Goal: Task Accomplishment & Management: Manage account settings

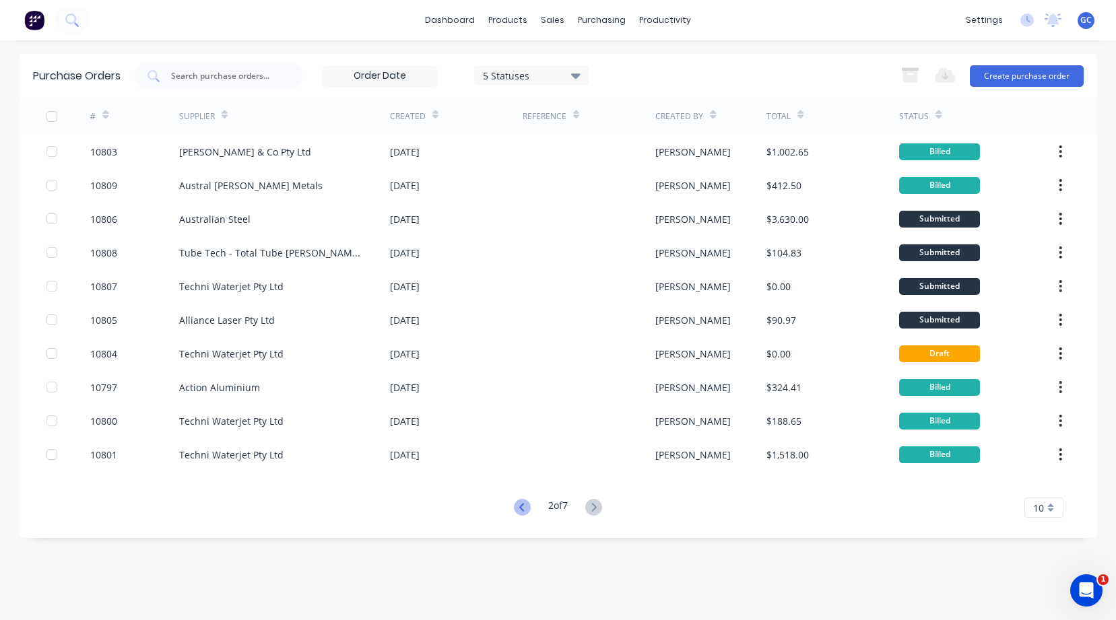
click at [517, 506] on icon at bounding box center [522, 507] width 17 height 17
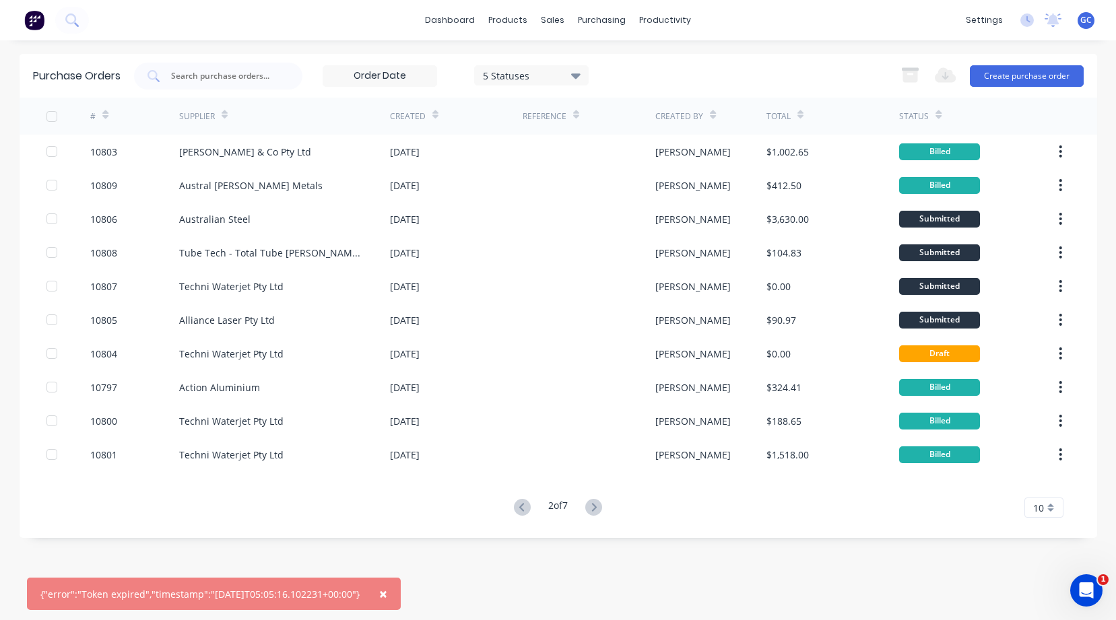
click at [517, 506] on icon at bounding box center [522, 507] width 17 height 17
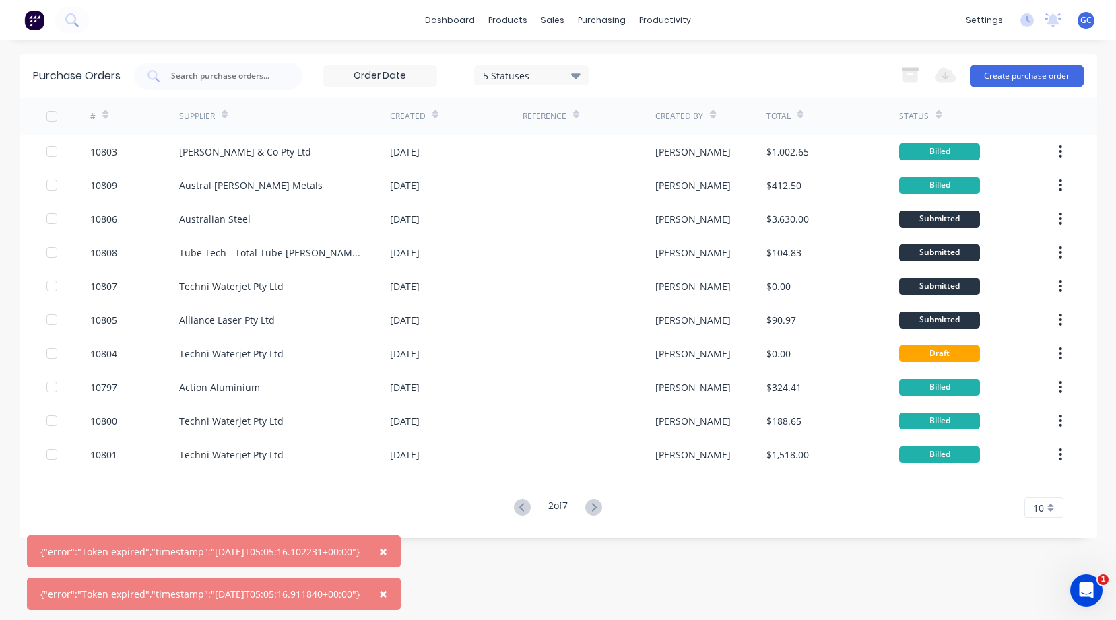
click at [517, 506] on icon at bounding box center [522, 507] width 17 height 17
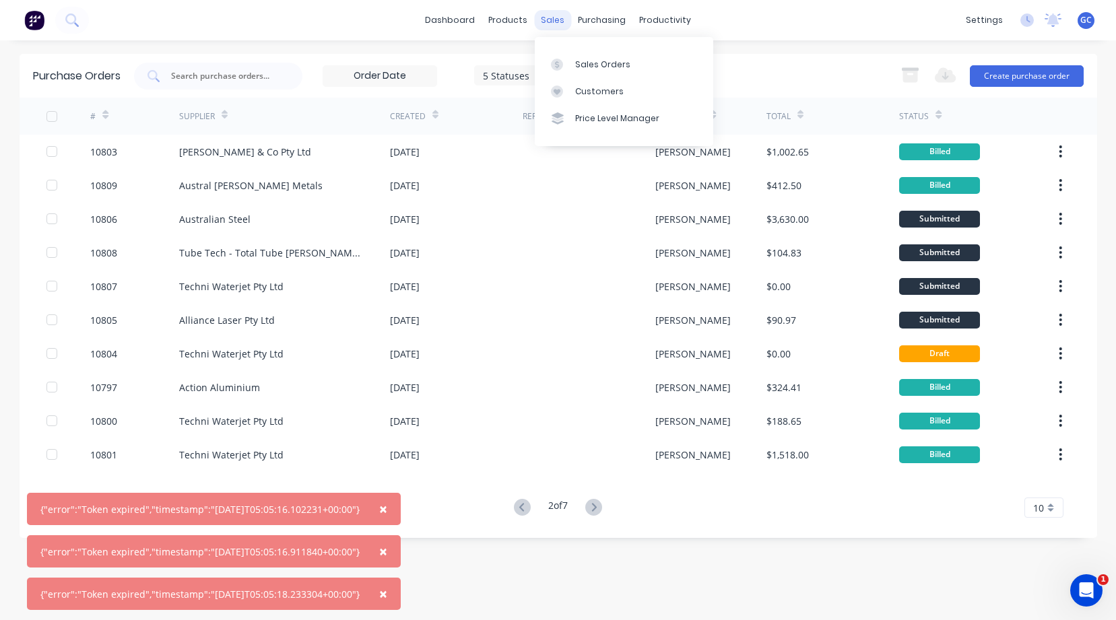
click at [554, 20] on div "sales" at bounding box center [552, 20] width 37 height 20
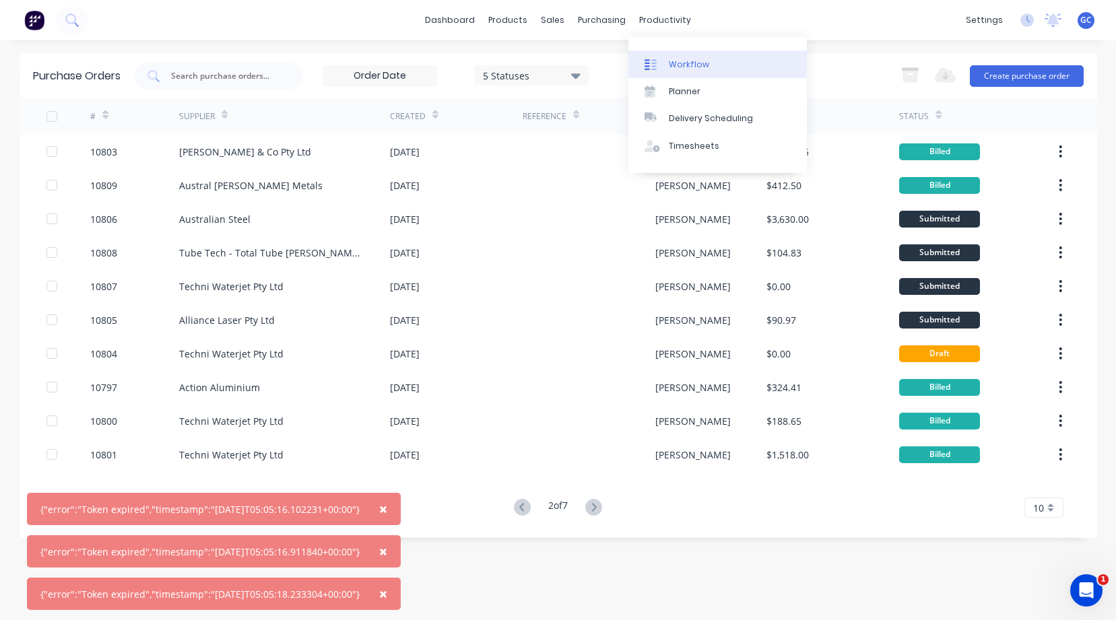
click at [673, 63] on div "Workflow" at bounding box center [689, 65] width 40 height 12
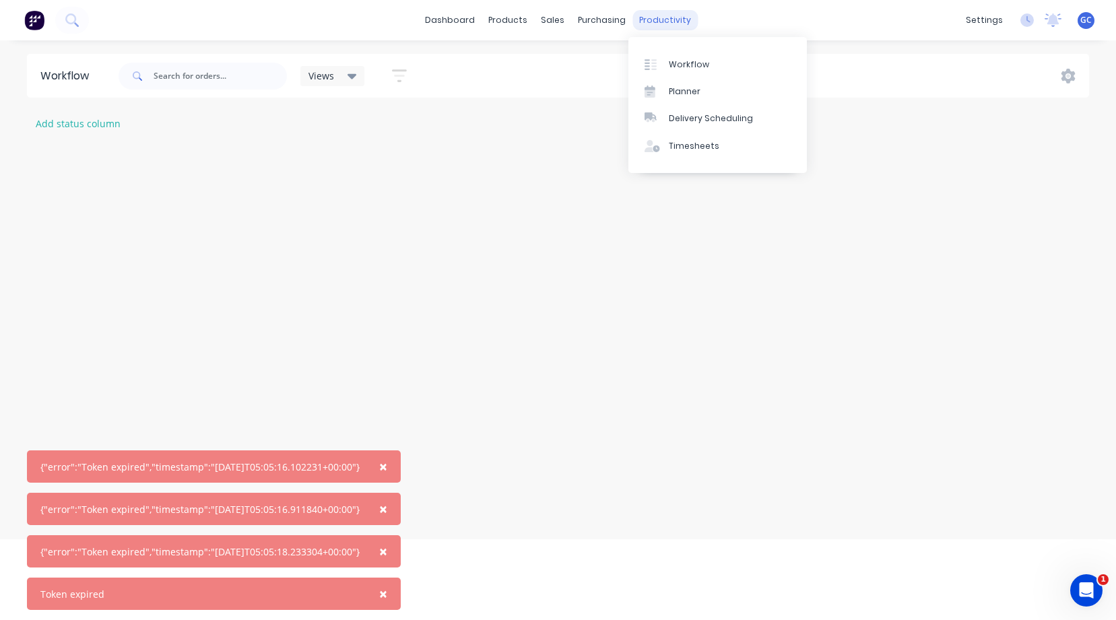
click at [659, 20] on div "productivity" at bounding box center [664, 20] width 65 height 20
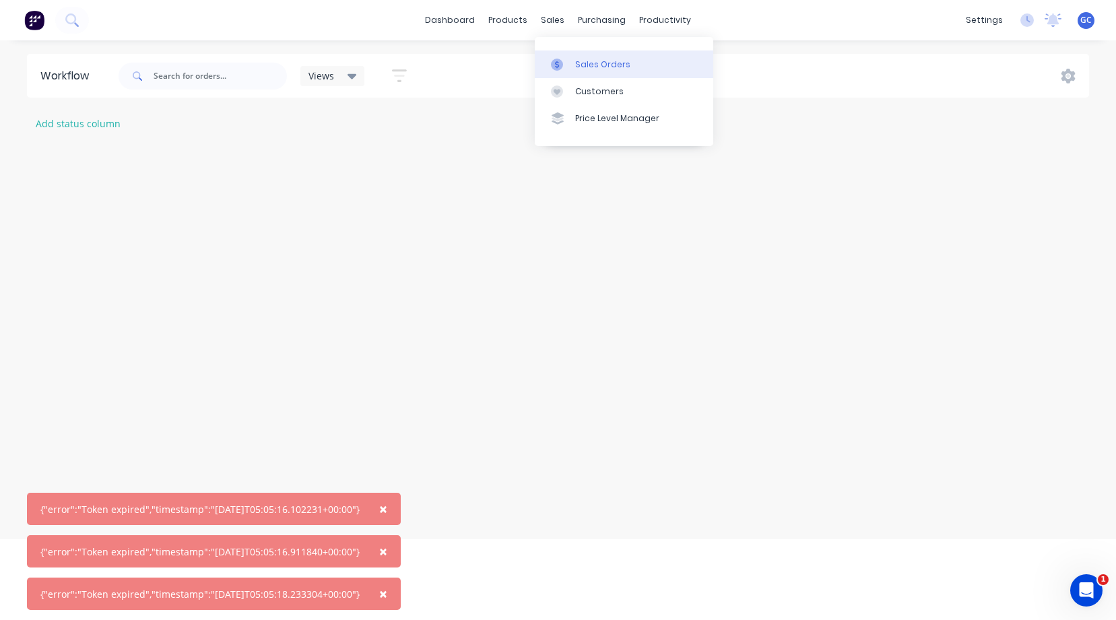
click at [586, 60] on div "Sales Orders" at bounding box center [602, 65] width 55 height 12
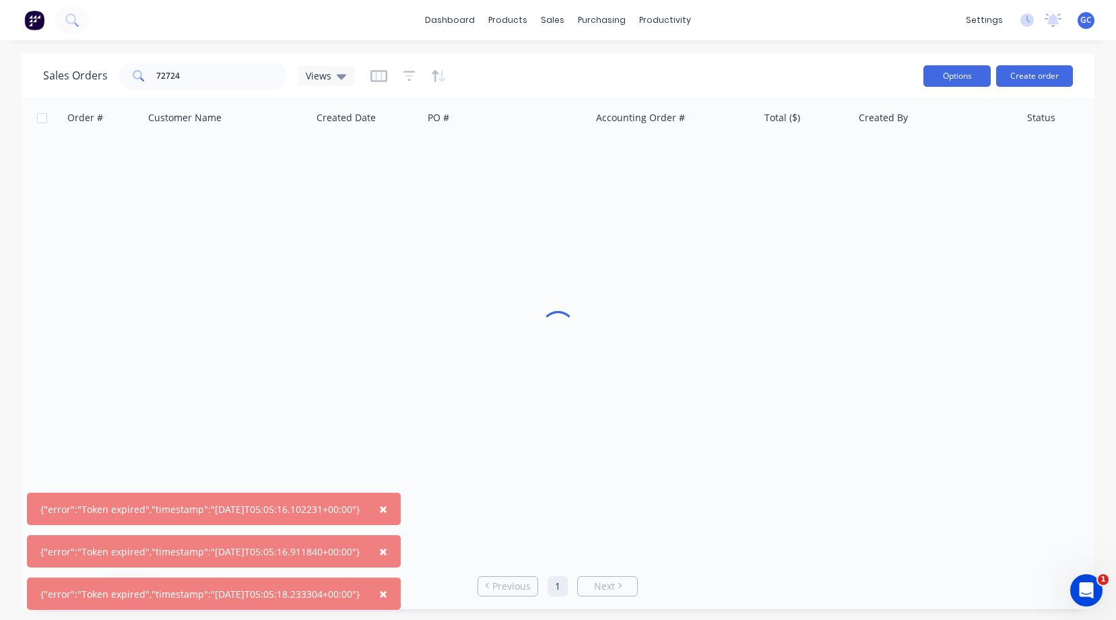
click at [951, 73] on button "Options" at bounding box center [956, 76] width 67 height 22
click at [460, 20] on link "dashboard" at bounding box center [449, 20] width 63 height 20
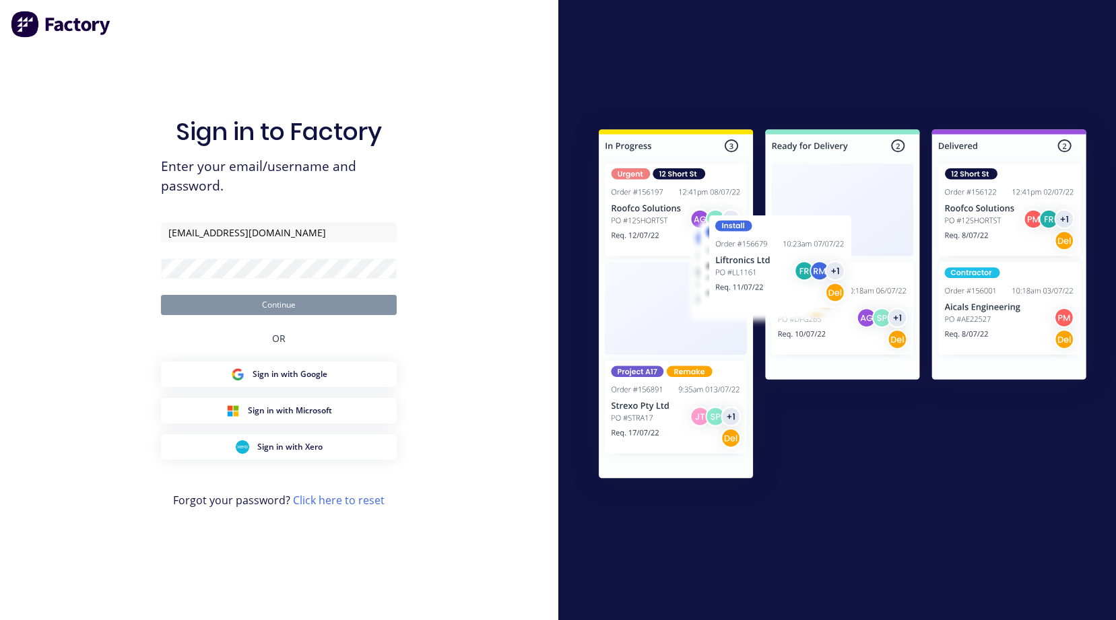
type input "accounts@aztechcuttingsolutions.com.au"
click at [161, 295] on button "Continue" at bounding box center [279, 305] width 236 height 20
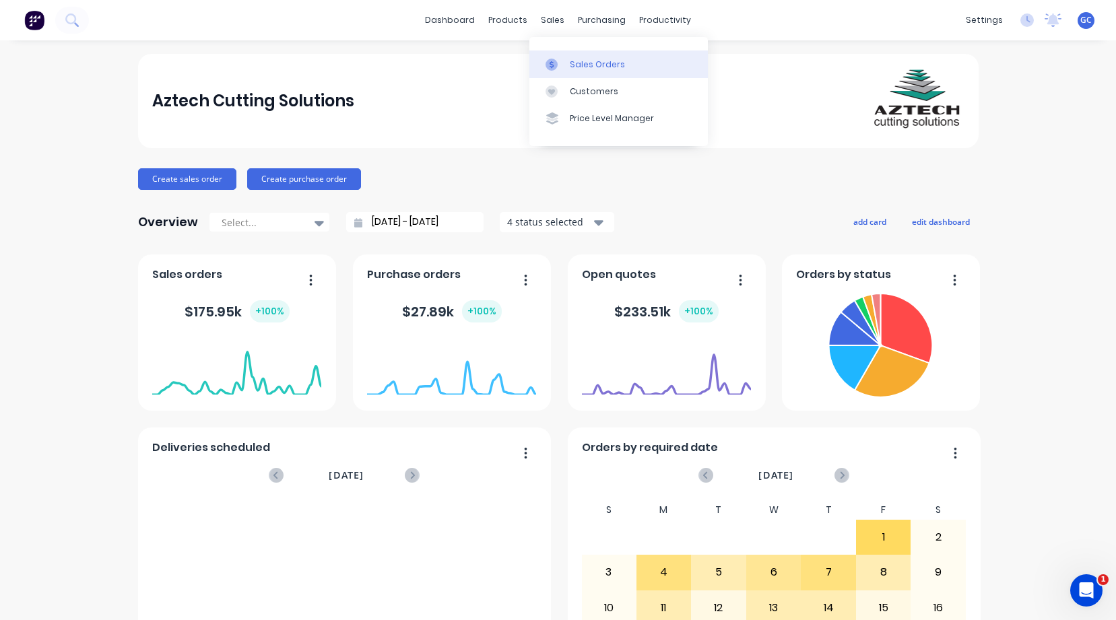
click at [584, 63] on div "Sales Orders" at bounding box center [597, 65] width 55 height 12
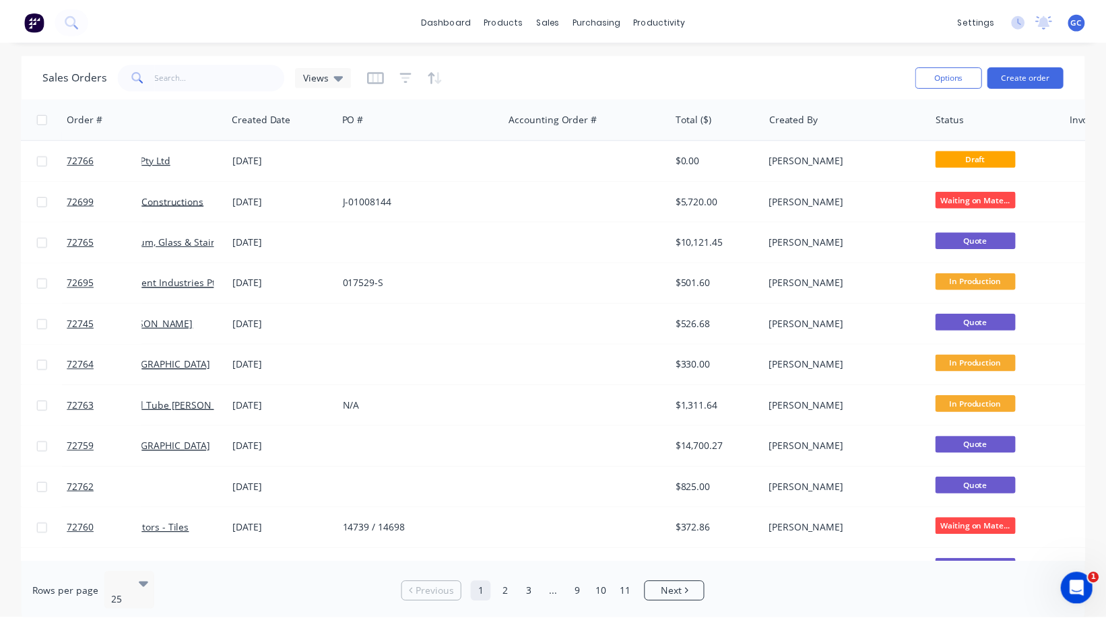
scroll to position [0, 83]
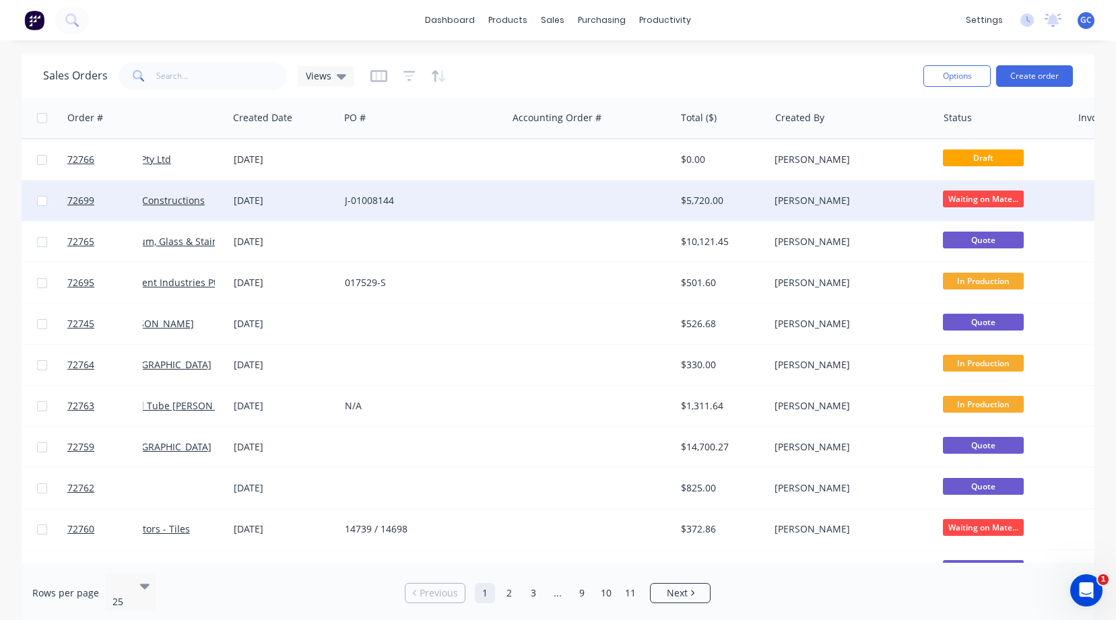
click at [984, 199] on span "Waiting on Mate..." at bounding box center [983, 199] width 81 height 17
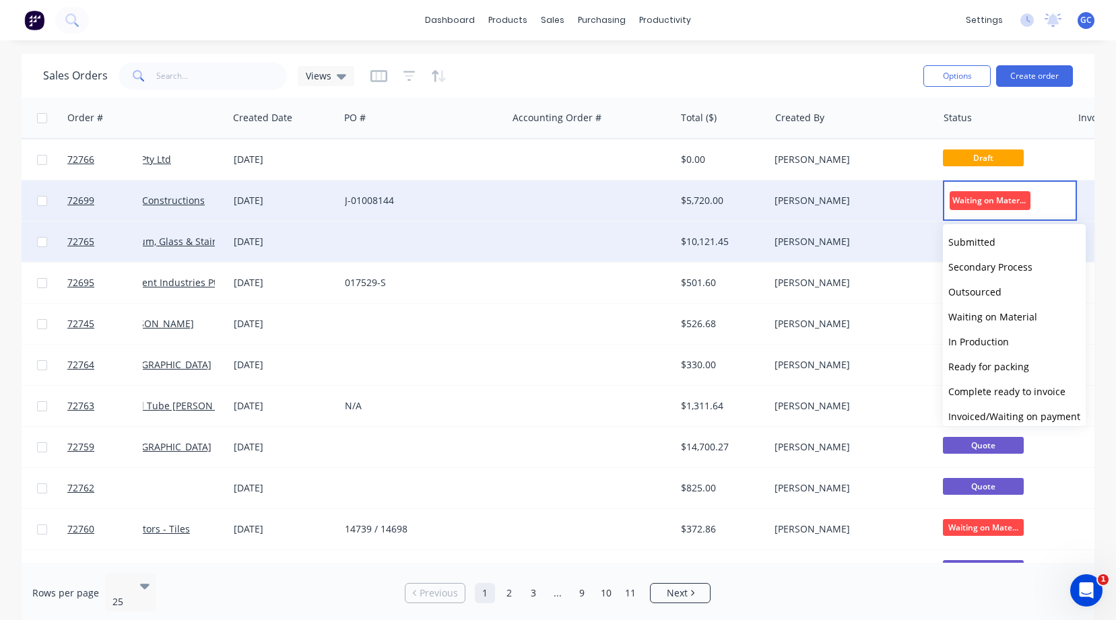
click at [556, 255] on div at bounding box center [591, 242] width 168 height 40
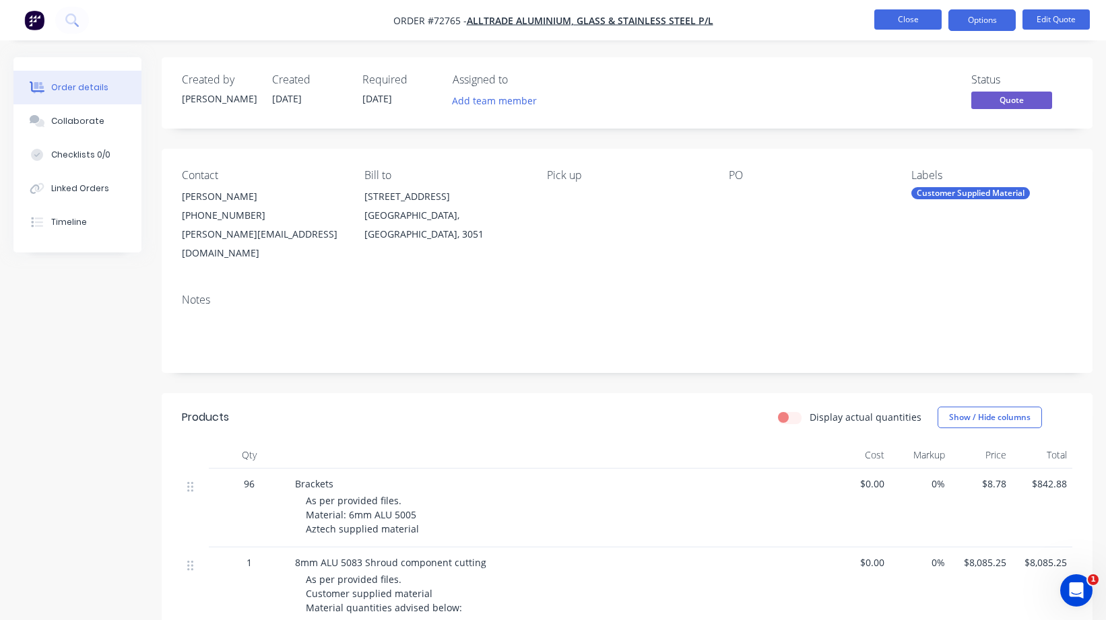
click at [918, 20] on button "Close" at bounding box center [907, 19] width 67 height 20
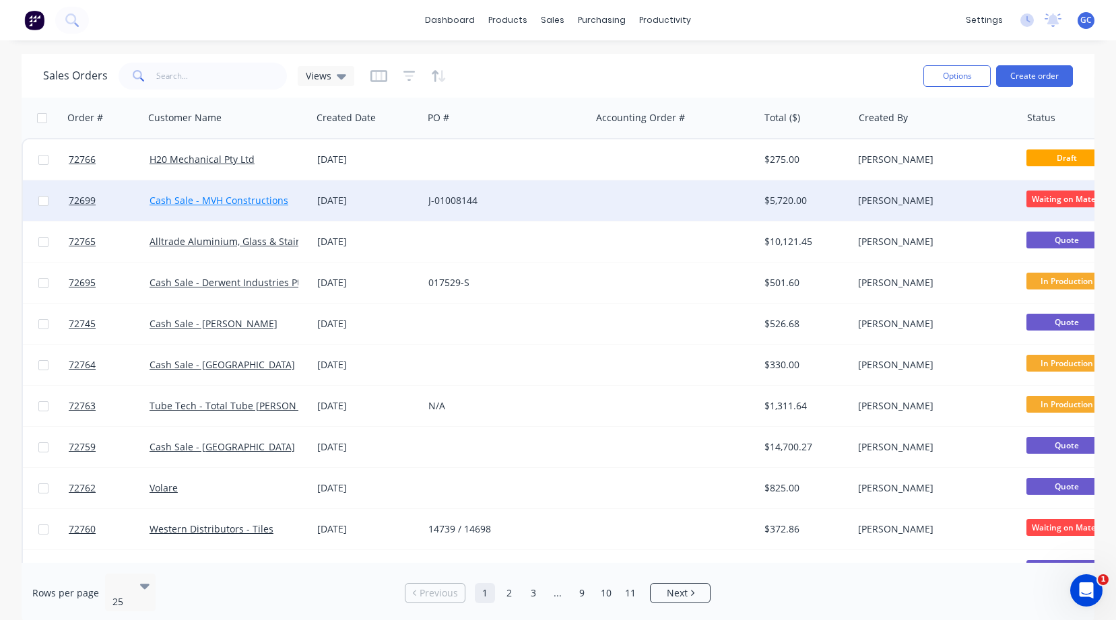
click at [209, 201] on link "Cash Sale - MVH Constructions" at bounding box center [218, 200] width 139 height 13
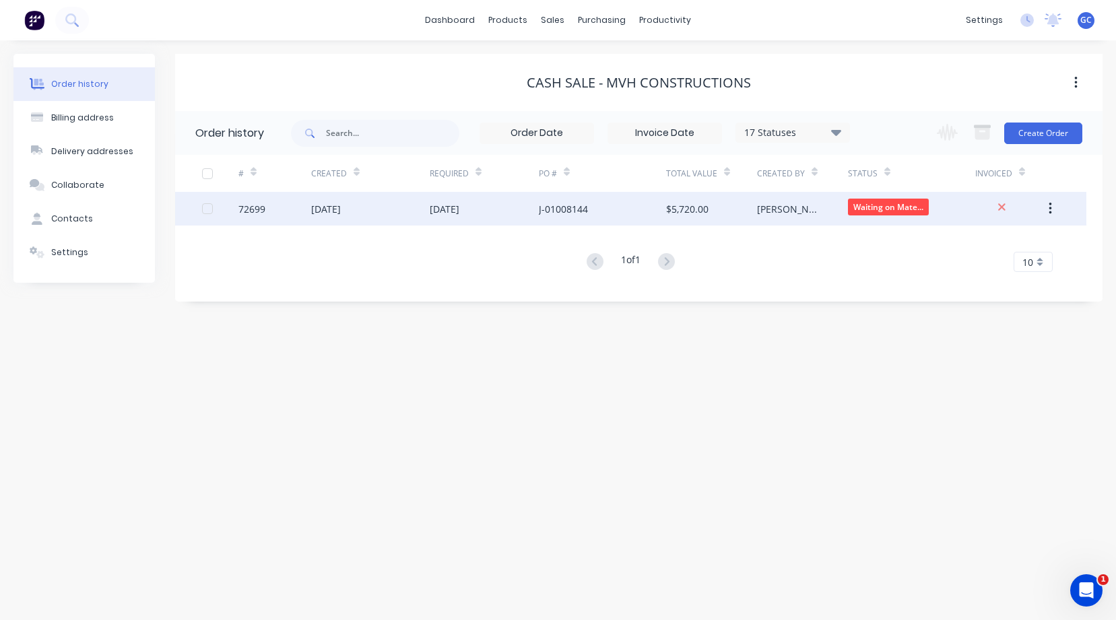
click at [1056, 209] on button "button" at bounding box center [1050, 209] width 32 height 24
click at [1056, 207] on button "button" at bounding box center [1050, 209] width 32 height 24
click at [511, 214] on div "[DATE]" at bounding box center [484, 209] width 109 height 34
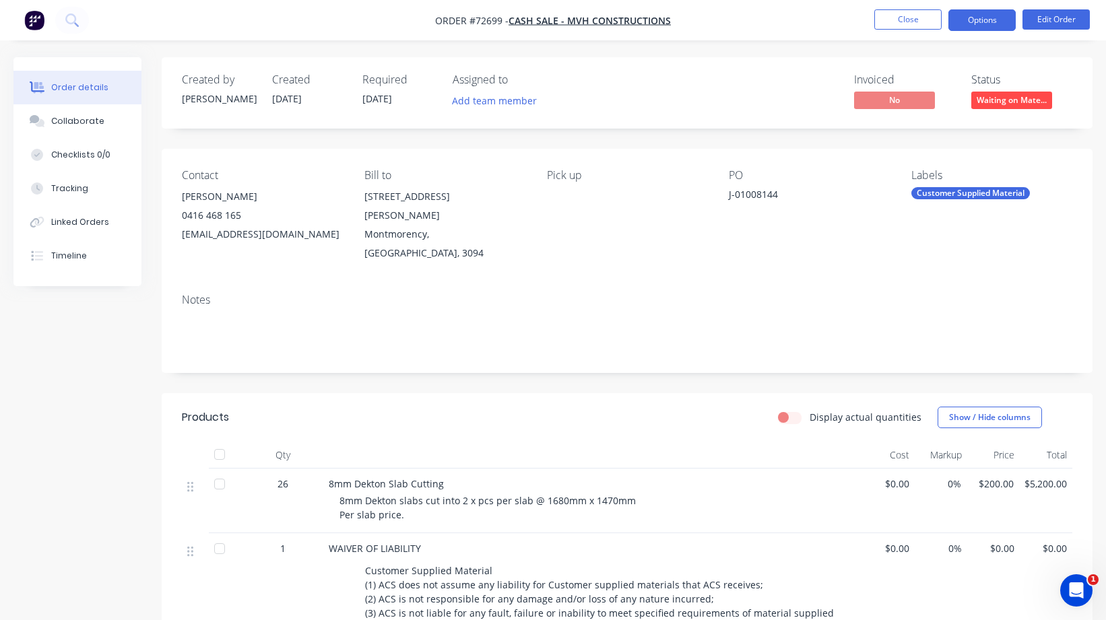
click at [989, 22] on button "Options" at bounding box center [981, 20] width 67 height 22
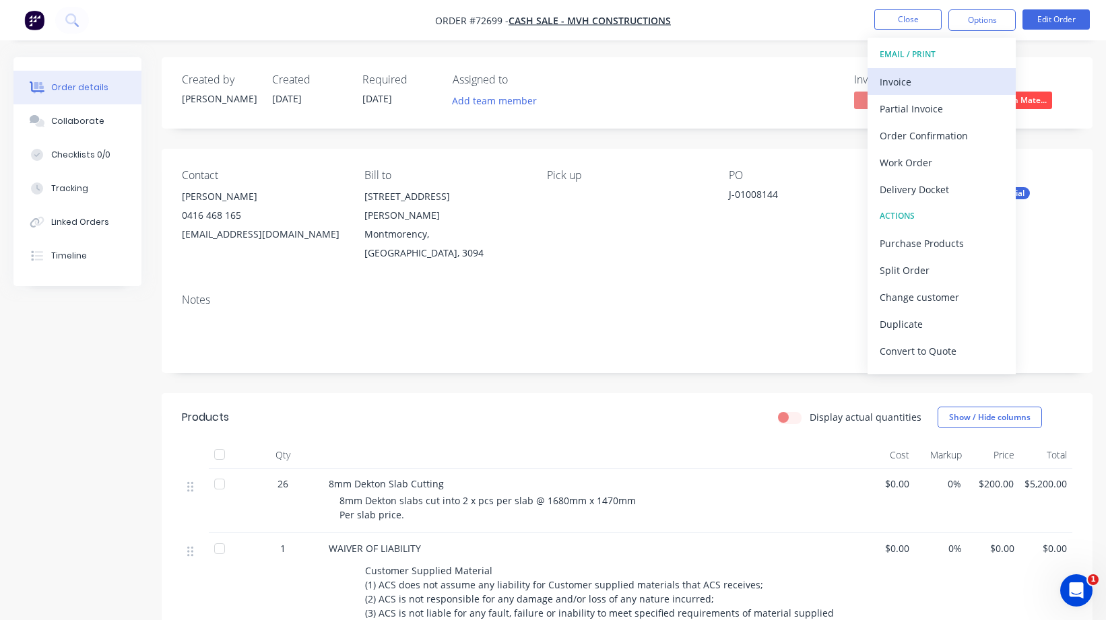
click at [895, 83] on div "Invoice" at bounding box center [941, 82] width 124 height 20
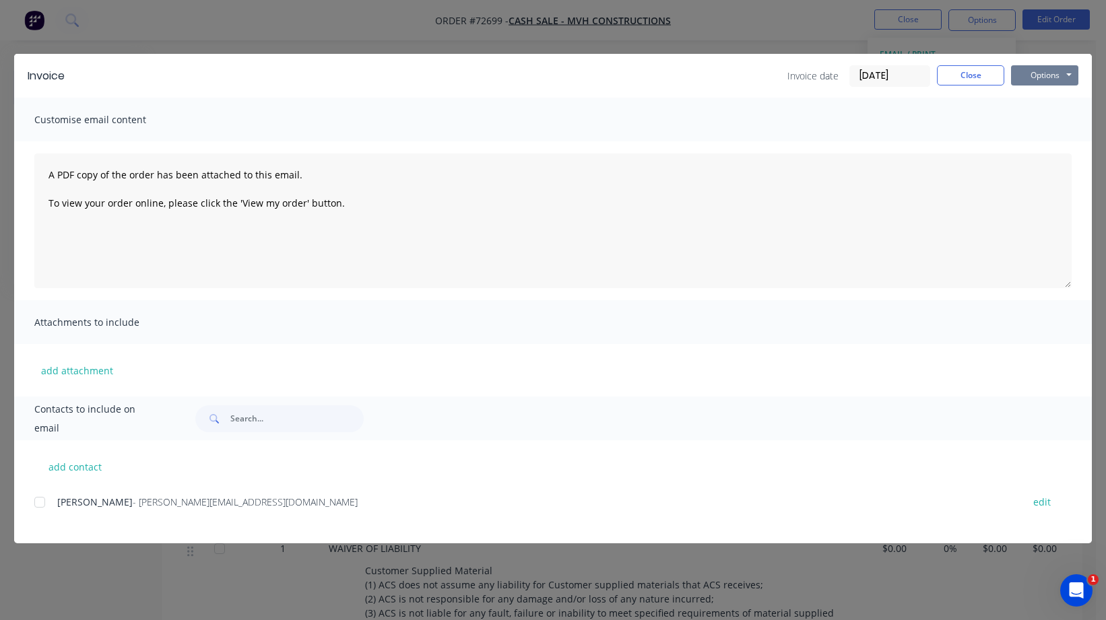
click at [1050, 77] on button "Options" at bounding box center [1044, 75] width 67 height 20
click at [1049, 123] on button "Print" at bounding box center [1054, 121] width 86 height 22
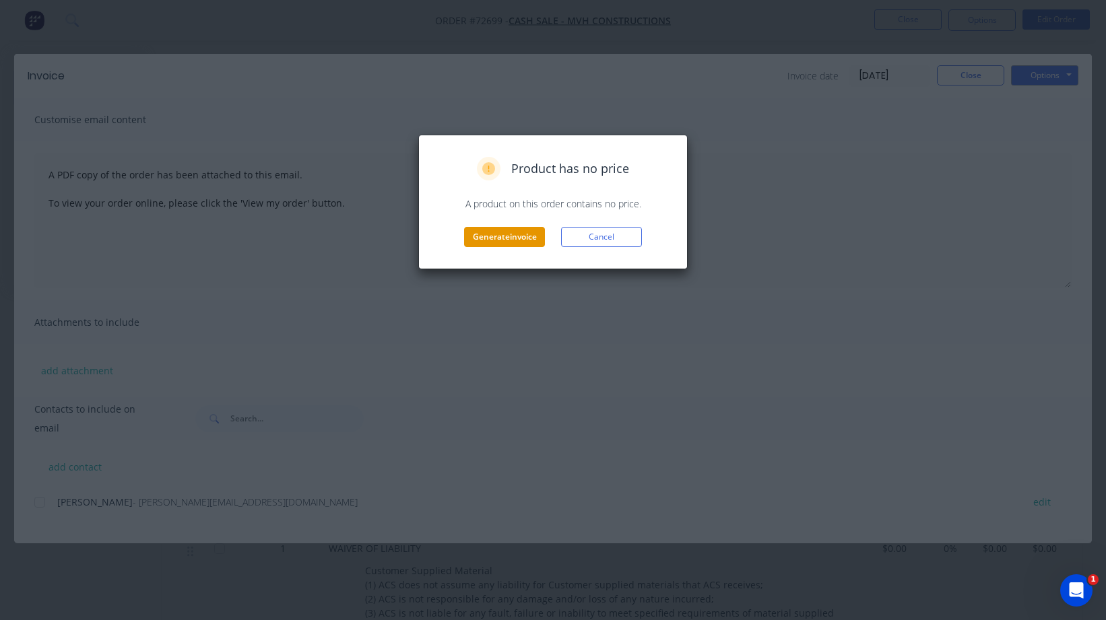
click at [529, 236] on button "Generate invoice" at bounding box center [504, 237] width 81 height 20
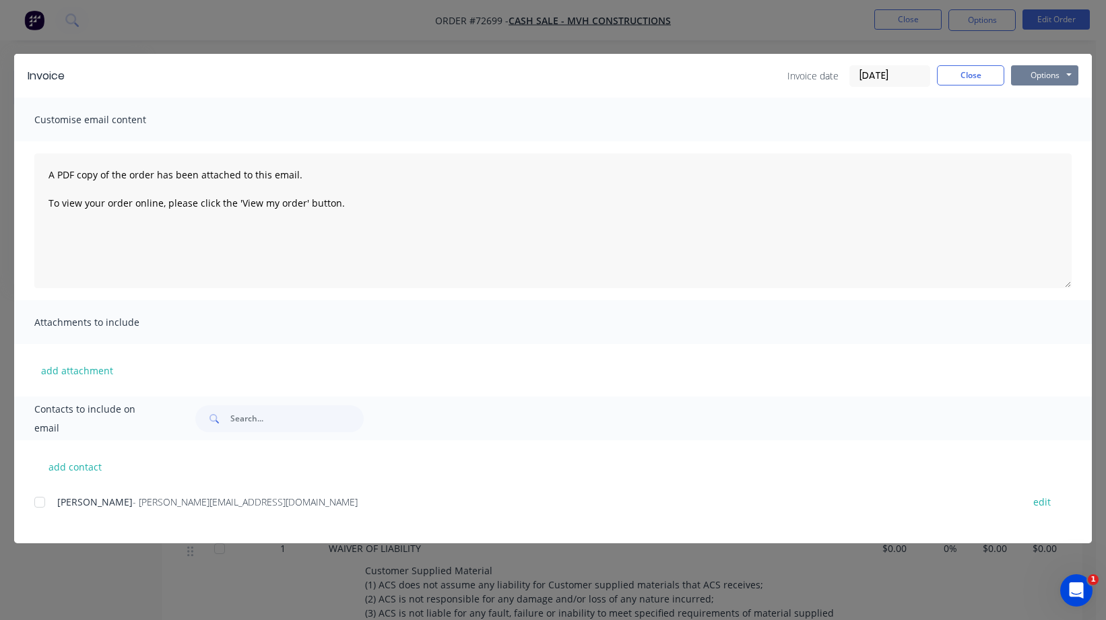
click at [1035, 75] on button "Options" at bounding box center [1044, 75] width 67 height 20
click at [1054, 101] on button "Preview" at bounding box center [1054, 99] width 86 height 22
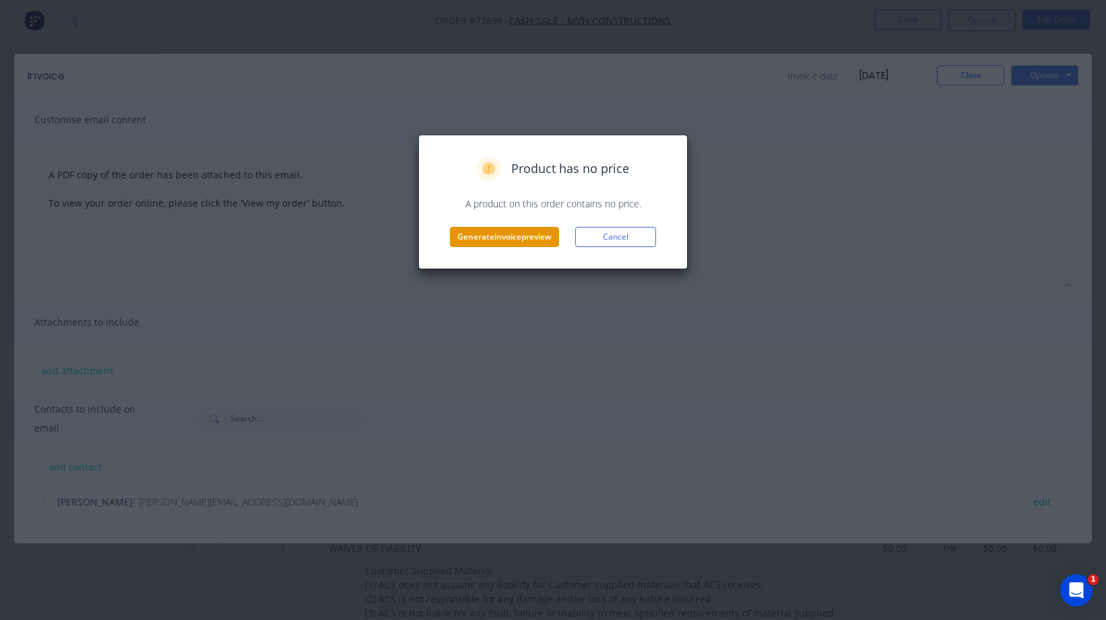
click at [543, 238] on button "Generate invoice preview" at bounding box center [504, 237] width 109 height 20
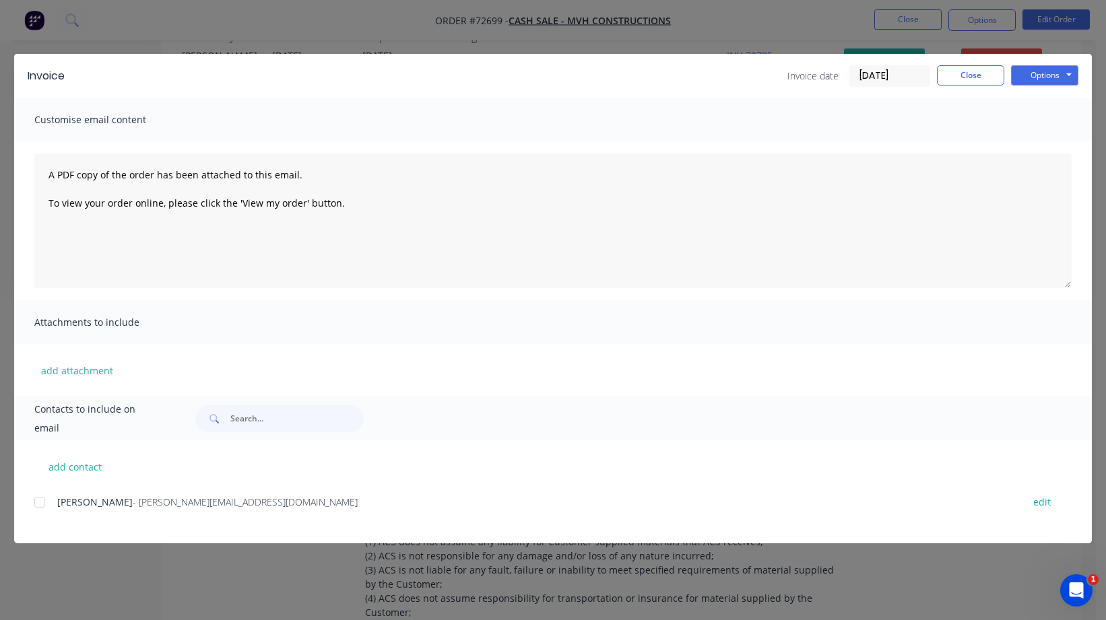
scroll to position [67, 0]
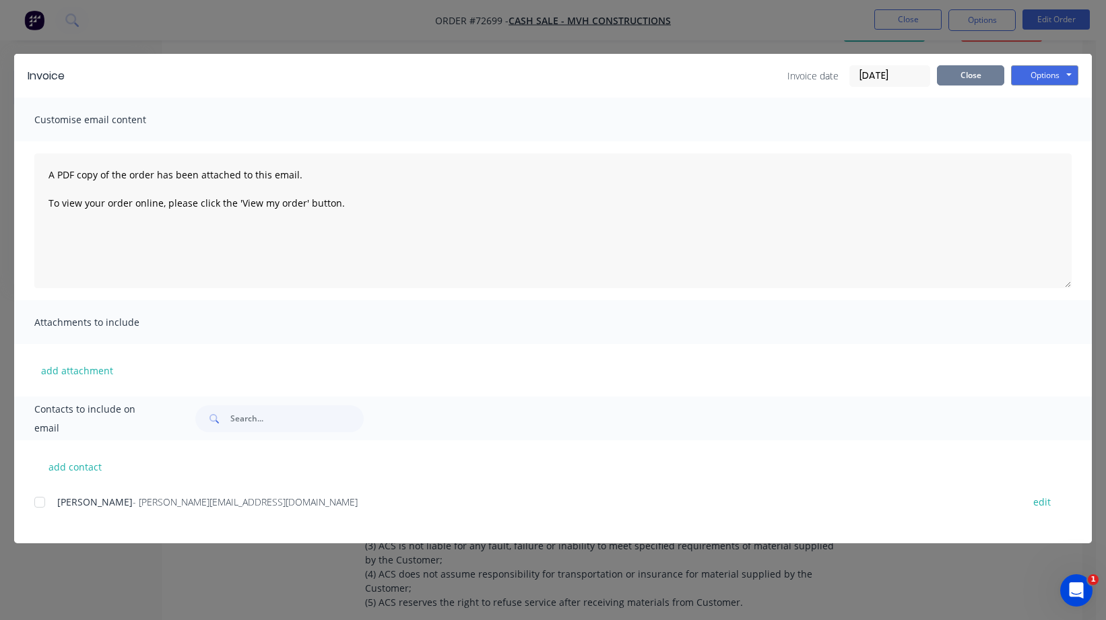
click at [979, 70] on button "Close" at bounding box center [970, 75] width 67 height 20
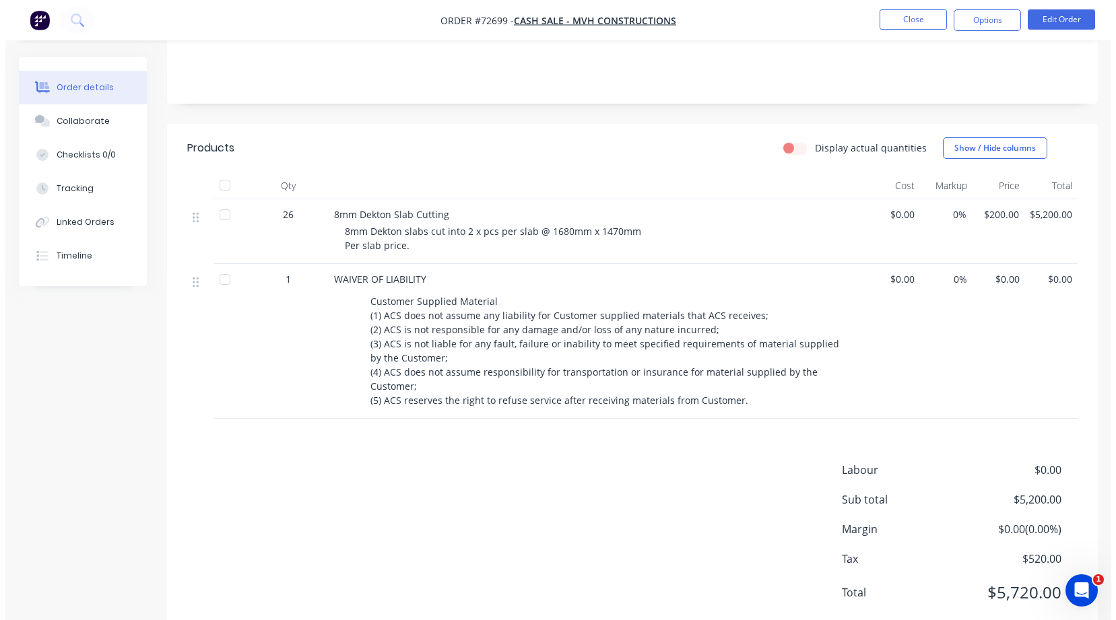
scroll to position [0, 0]
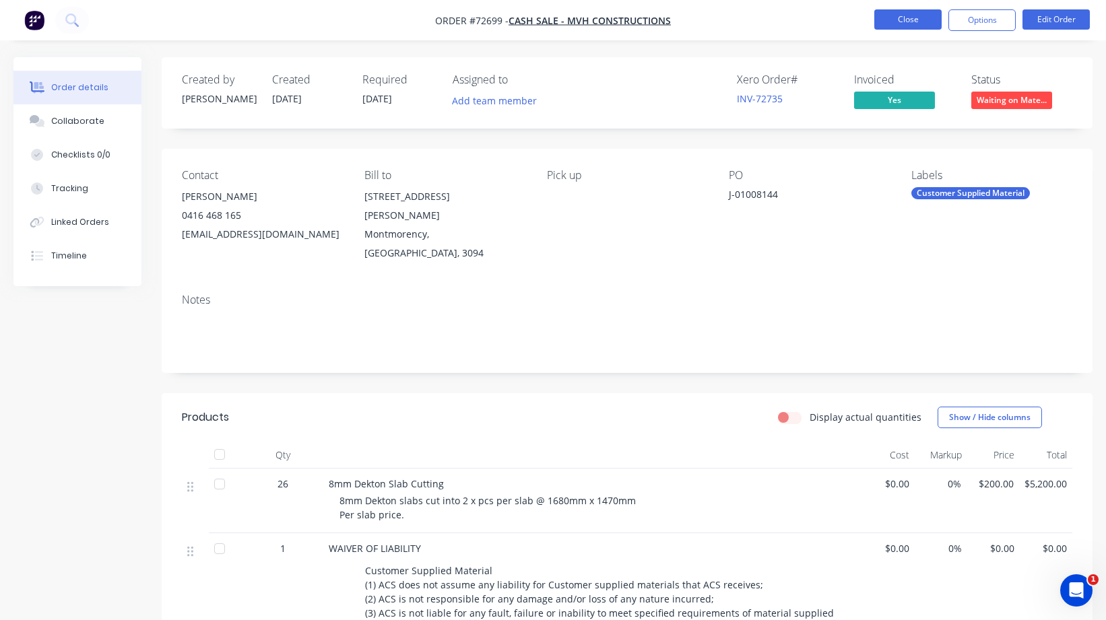
click at [918, 23] on button "Close" at bounding box center [907, 19] width 67 height 20
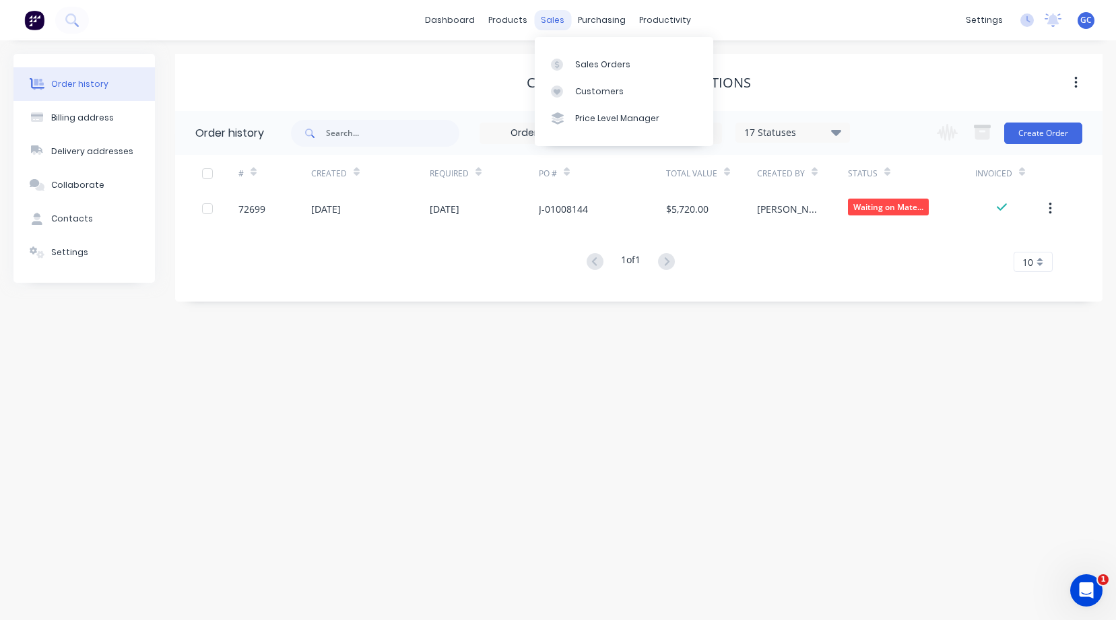
click at [562, 20] on div "sales" at bounding box center [552, 20] width 37 height 20
click at [574, 61] on link "Sales Orders" at bounding box center [624, 64] width 178 height 27
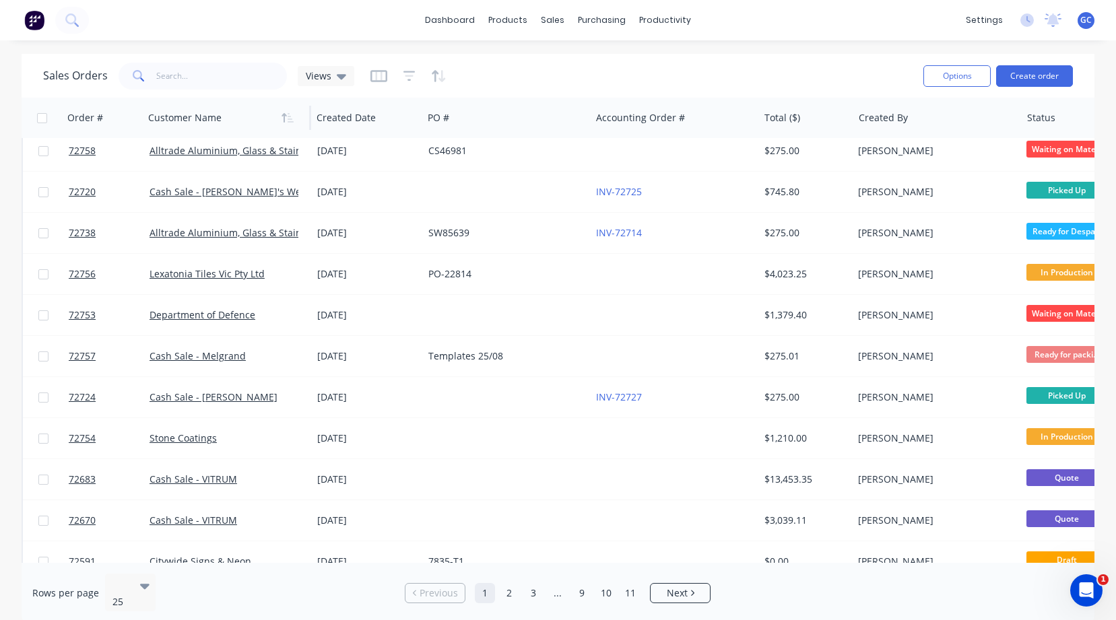
scroll to position [407, 0]
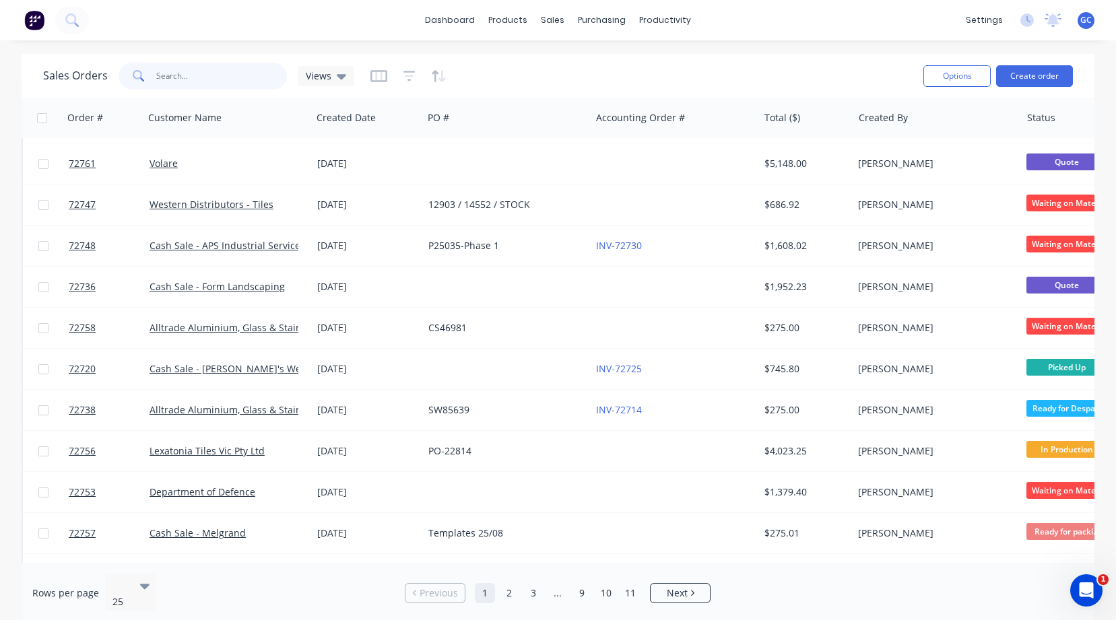
click at [183, 80] on input "text" at bounding box center [221, 76] width 131 height 27
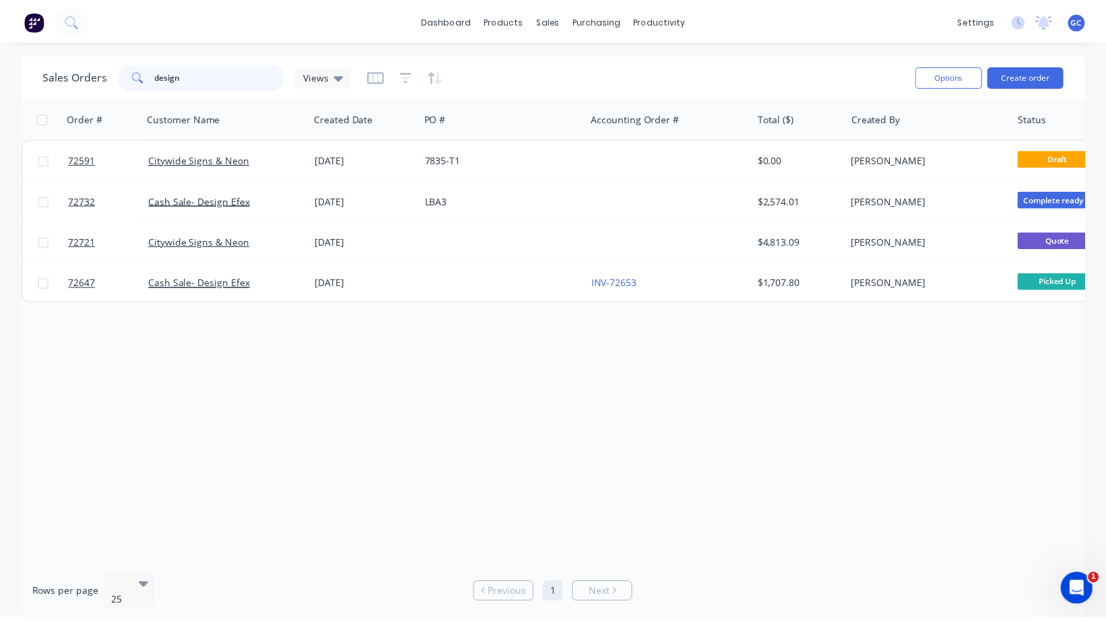
scroll to position [0, 0]
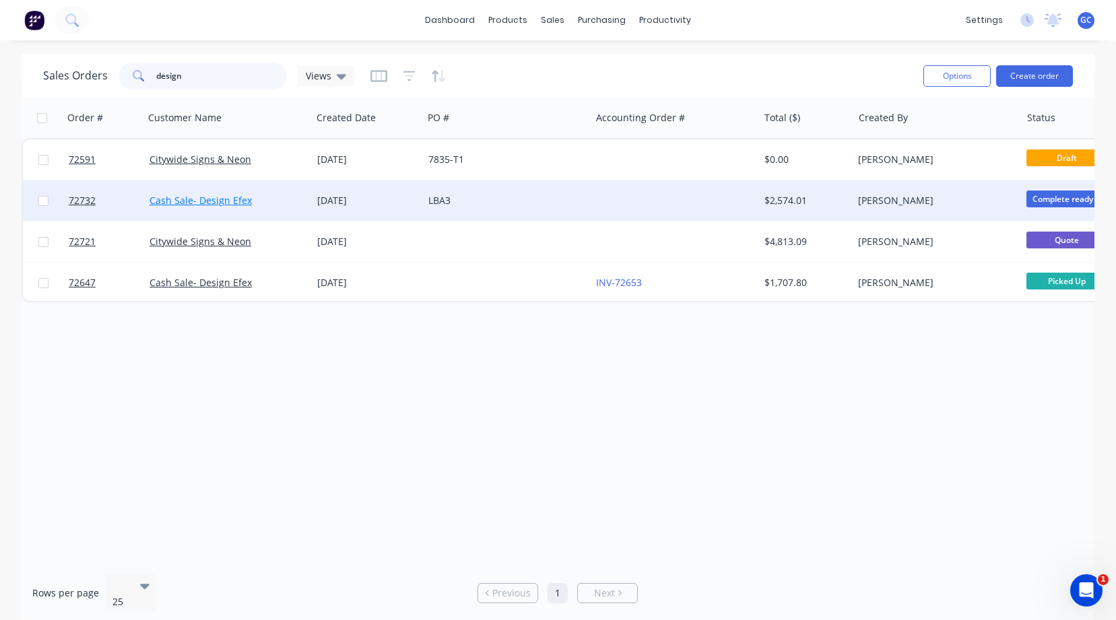
type input "design"
click at [199, 198] on link "Cash Sale- Design Efex" at bounding box center [200, 200] width 102 height 13
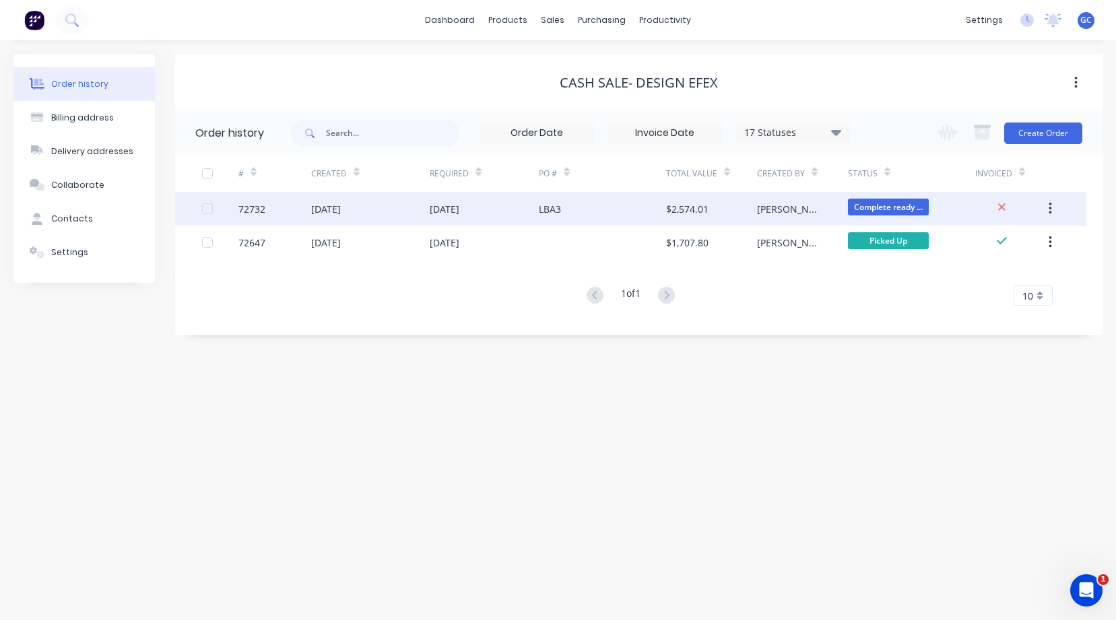
click at [341, 207] on div "[DATE]" at bounding box center [326, 209] width 30 height 14
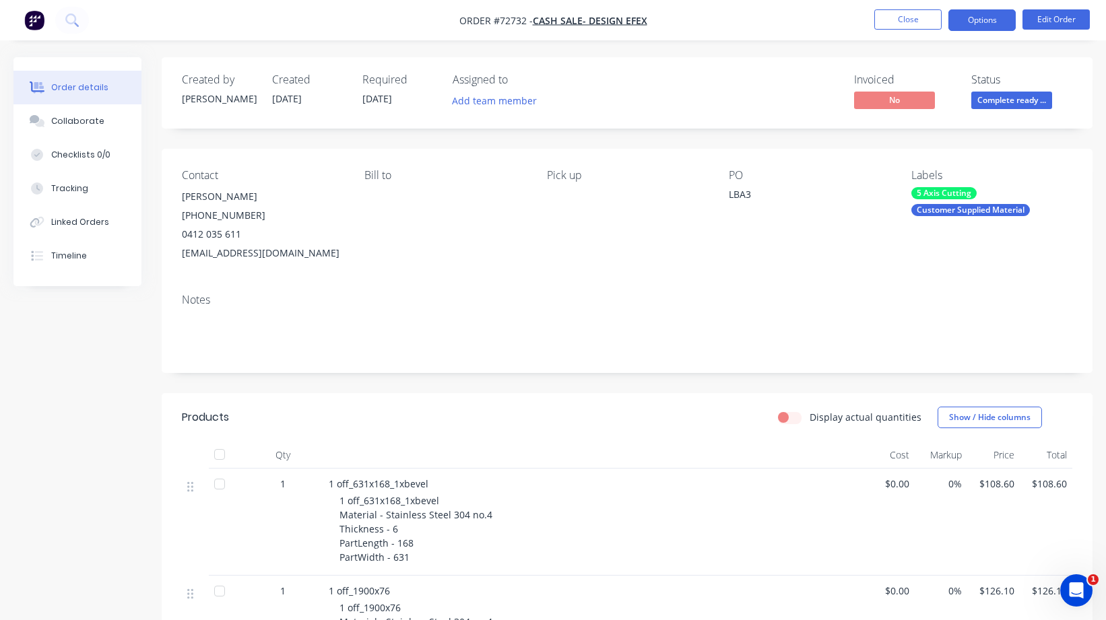
click at [973, 18] on button "Options" at bounding box center [981, 20] width 67 height 22
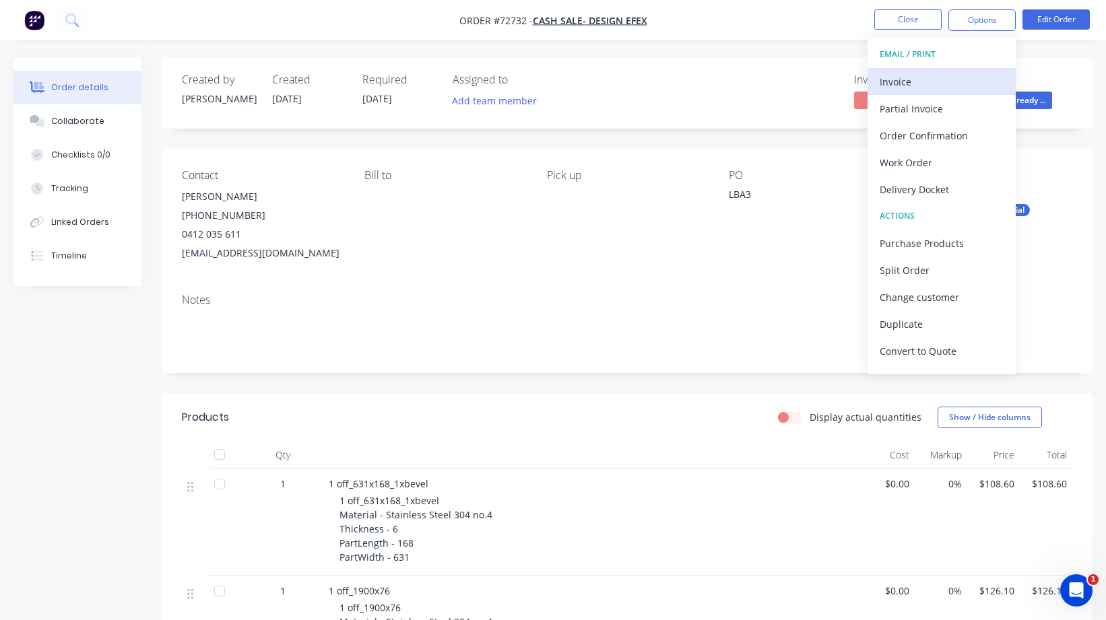
click at [897, 80] on div "Invoice" at bounding box center [941, 82] width 124 height 20
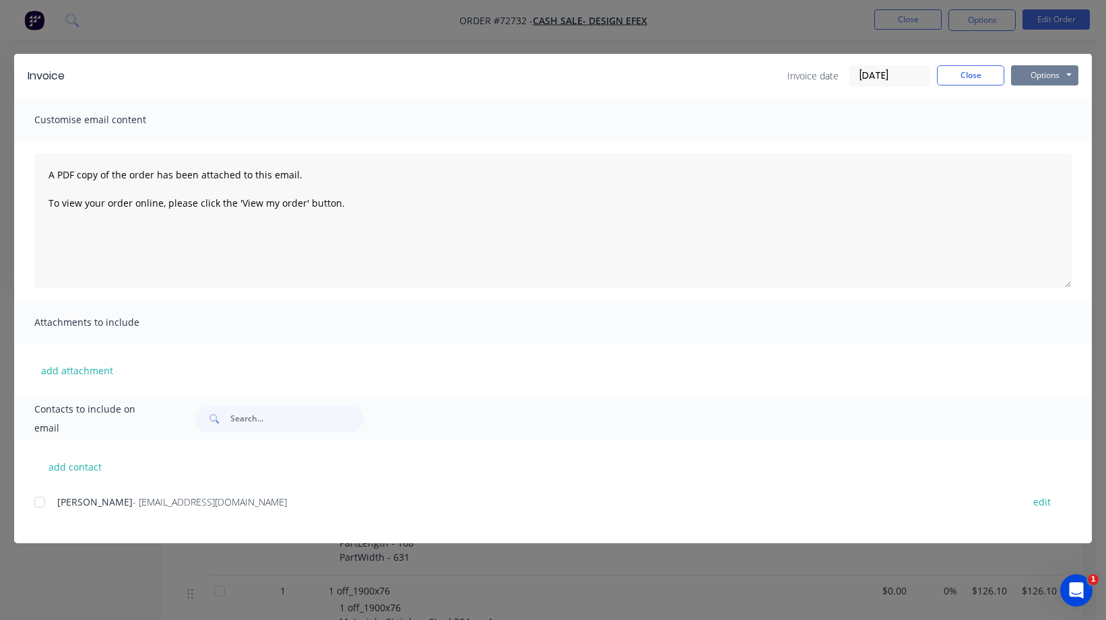
click at [1069, 73] on button "Options" at bounding box center [1044, 75] width 67 height 20
click at [1040, 123] on button "Print" at bounding box center [1054, 121] width 86 height 22
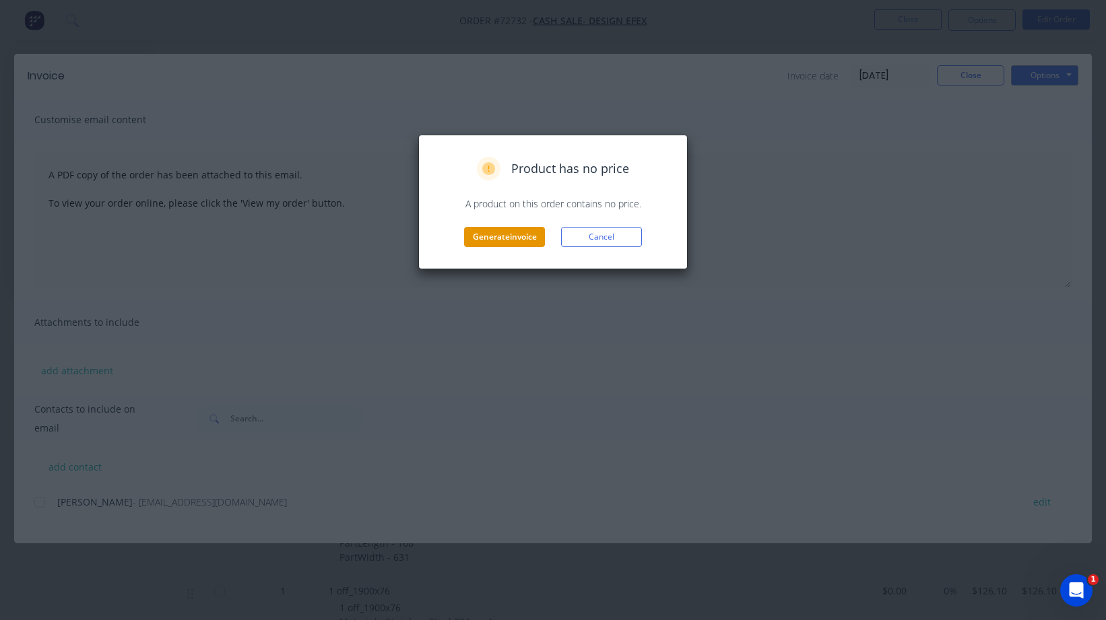
click at [502, 237] on button "Generate invoice" at bounding box center [504, 237] width 81 height 20
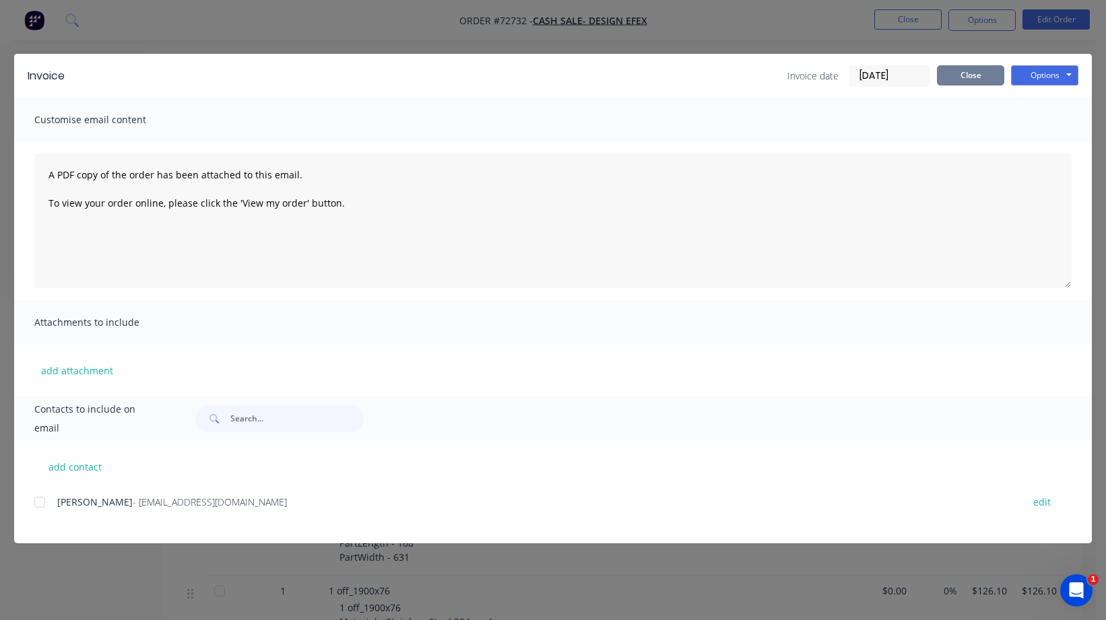
click at [966, 72] on button "Close" at bounding box center [970, 75] width 67 height 20
